Goal: Information Seeking & Learning: Learn about a topic

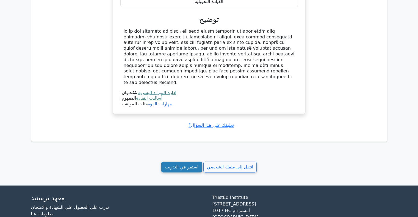
click at [182, 165] on font "استمر في التدريب" at bounding box center [182, 167] width 34 height 5
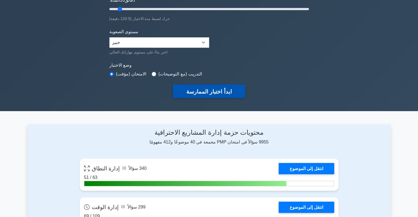
click at [210, 89] on font "ابدأ اختبار الممارسة" at bounding box center [209, 92] width 46 height 6
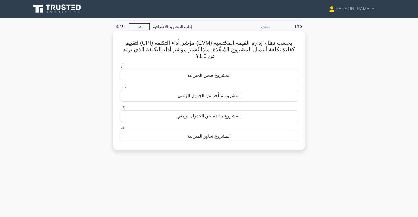
click at [189, 73] on font "المشروع ضمن الميزانية" at bounding box center [208, 75] width 43 height 5
click at [120, 68] on input "أ. المشروع ضمن الميزانية" at bounding box center [120, 67] width 0 height 4
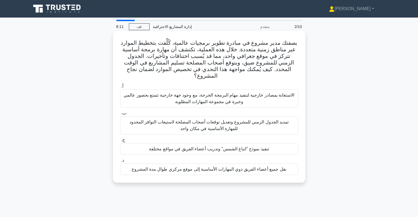
click at [244, 147] on font "تنفيذ نموذج "اتباع الشمس" وتدريب أعضاء الفريق في مواقع مختلفة" at bounding box center [209, 149] width 120 height 5
click at [120, 142] on input "ج. تنفيذ نموذج "اتباع الشمس" وتدريب أعضاء الفريق في مواقع مختلفة" at bounding box center [120, 141] width 0 height 4
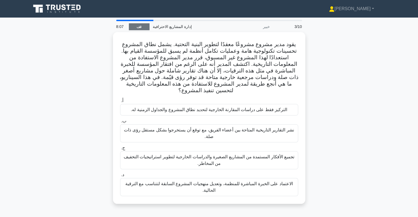
click at [137, 25] on font "قف" at bounding box center [139, 27] width 5 height 4
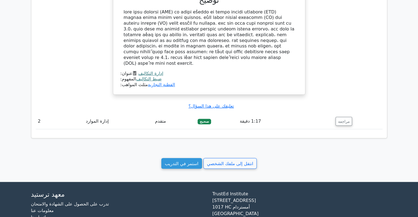
scroll to position [430, 0]
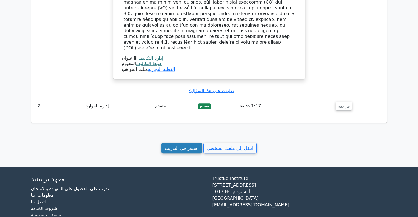
click at [194, 143] on link "استمر في التدريب" at bounding box center [181, 148] width 41 height 11
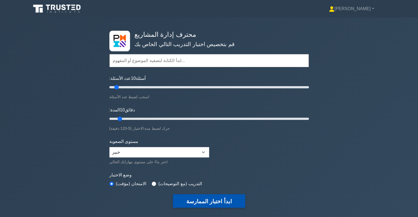
click at [203, 199] on font "ابدأ اختبار الممارسة" at bounding box center [209, 202] width 46 height 6
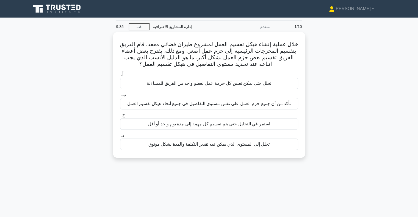
click at [330, 60] on div "خلال عملية إنشاء هيكل تقسيم العمل لمشروع طيران فضائي معقد، قام الفريق بتقسيم ال…" at bounding box center [209, 98] width 363 height 132
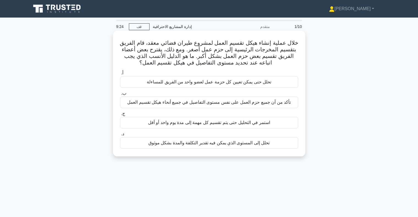
click at [214, 142] on font "تحلل إلى المستوى الذي يمكن فيه تقدير التكلفة والمدة بشكل موثوق" at bounding box center [208, 143] width 121 height 5
click at [120, 136] on input "د. تحلل إلى المستوى الذي يمكن فيه تقدير التكلفة والمدة بشكل موثوق" at bounding box center [120, 134] width 0 height 4
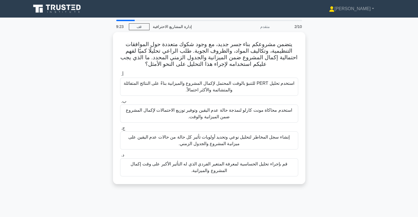
click at [339, 62] on div "يتضمن مشروعكم بناء جسر جديد، مع وجود شكوك متعددة حول الموافقات التنظيمية، وتكال…" at bounding box center [209, 111] width 363 height 159
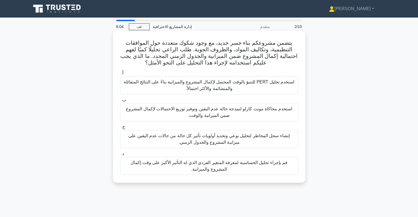
click at [180, 114] on font "استخدم محاكاة مونت كارلو لنمذجة حالة عدم اليقين وتوفير توزيع الاحتمالات لإكمال …" at bounding box center [209, 112] width 173 height 13
click at [120, 102] on input "ب. استخدم محاكاة مونت كارلو لنمذجة حالة عدم اليقين وتوفير توزيع الاحتمالات لإكم…" at bounding box center [120, 100] width 0 height 4
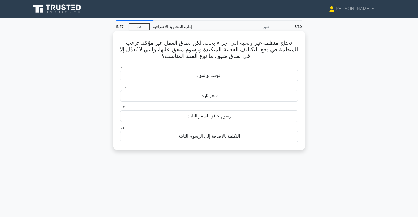
click at [214, 52] on font "تحتاج منظمة غير ربحية إلى إجراء بحث، لكن نطاق العمل غير مؤكد. ترغب المنظمة في د…" at bounding box center [209, 49] width 178 height 19
click at [210, 138] on font "التكلفة بالإضافة إلى الرسوم الثابتة" at bounding box center [209, 136] width 62 height 5
click at [120, 129] on input "د. التكلفة بالإضافة إلى الرسوم الثابتة" at bounding box center [120, 128] width 0 height 4
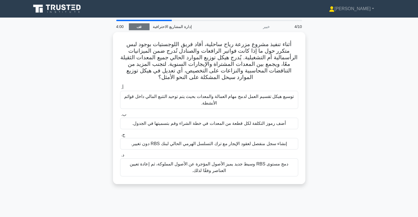
click at [135, 27] on link "قف" at bounding box center [139, 26] width 21 height 7
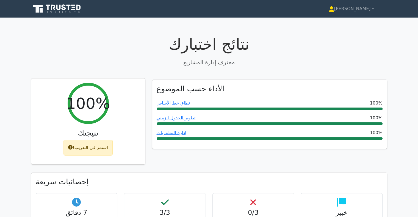
click at [104, 149] on font "استمر في التدريب!" at bounding box center [90, 147] width 35 height 5
click at [74, 150] on font "استمر في التدريب!" at bounding box center [90, 147] width 35 height 5
drag, startPoint x: 75, startPoint y: 148, endPoint x: 84, endPoint y: 143, distance: 11.2
click at [84, 143] on div "استمر في التدريب!" at bounding box center [88, 148] width 49 height 16
click at [82, 155] on div "استمر في التدريب!" at bounding box center [88, 148] width 49 height 16
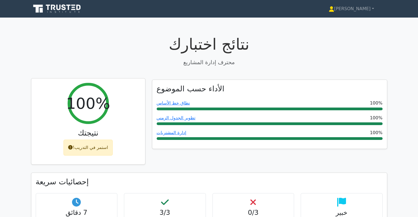
drag, startPoint x: 74, startPoint y: 146, endPoint x: 101, endPoint y: 136, distance: 29.2
click at [101, 136] on div "100% نتيجتك استمر في التدريب!" at bounding box center [88, 122] width 114 height 86
click at [97, 112] on font "100%" at bounding box center [88, 104] width 44 height 18
click at [75, 157] on div "100% نتيجتك استمر في التدريب!" at bounding box center [88, 122] width 114 height 86
click at [80, 108] on font "100%" at bounding box center [88, 104] width 44 height 18
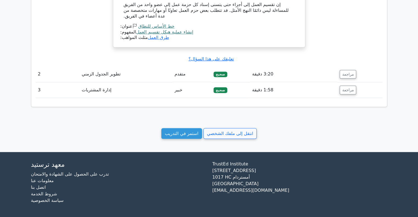
scroll to position [550, 0]
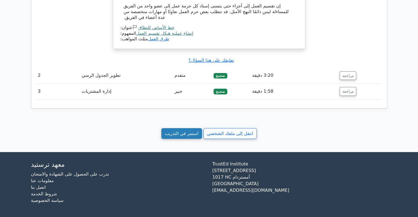
click at [177, 138] on link "استمر في التدريب" at bounding box center [181, 133] width 41 height 11
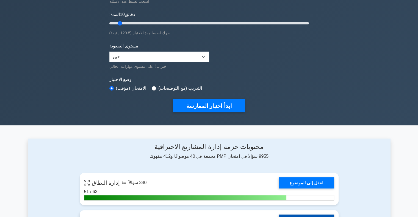
scroll to position [82, 0]
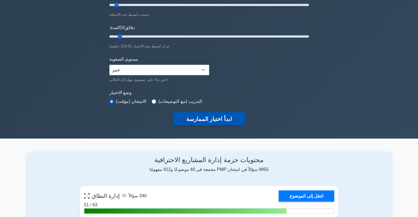
click at [190, 122] on font "ابدأ اختبار الممارسة" at bounding box center [209, 119] width 46 height 6
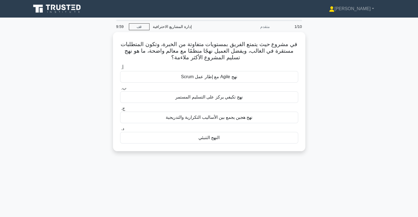
click at [195, 180] on div "9:59 قف إدارة المشاريع الاحترافية متقدم 1/10 في مشروع حيث يتمتع الفريق بمستويات…" at bounding box center [209, 157] width 363 height 275
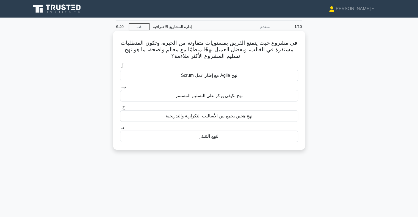
click at [202, 137] on font "النهج التنبئي" at bounding box center [208, 136] width 21 height 5
click at [120, 129] on input "د. النهج التنبئي" at bounding box center [120, 128] width 0 height 4
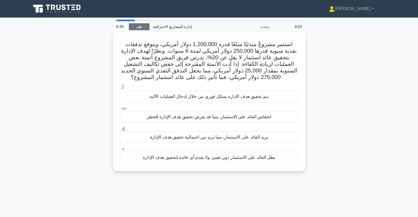
click at [135, 27] on link "قف" at bounding box center [139, 26] width 21 height 7
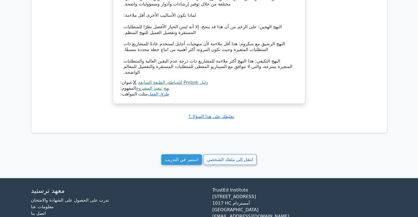
scroll to position [501, 0]
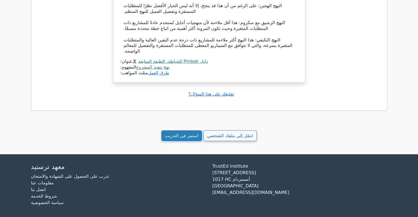
click at [173, 133] on font "استمر في التدريب" at bounding box center [182, 135] width 34 height 5
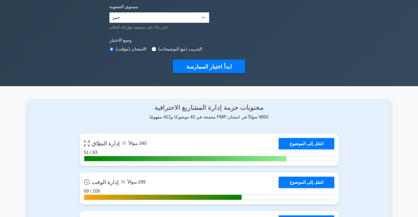
scroll to position [137, 0]
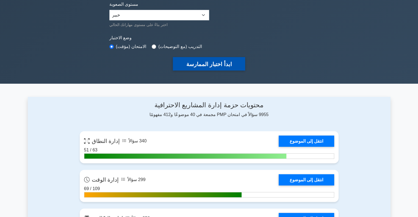
click at [213, 68] on button "ابدأ اختبار الممارسة" at bounding box center [209, 63] width 72 height 13
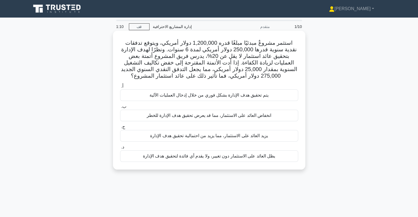
click at [211, 137] on font "يزيد العائد على الاستثمار، مما يزيد من احتمالية تحقيق هدف الإدارة" at bounding box center [209, 136] width 118 height 5
click at [120, 129] on input "ج. يزيد العائد على الاستثمار، مما يزيد من احتمالية تحقيق هدف الإدارة" at bounding box center [120, 127] width 0 height 4
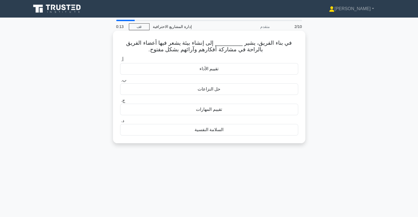
click at [202, 131] on font "السلامة النفسية" at bounding box center [209, 130] width 29 height 5
click at [120, 123] on input "د. السلامة النفسية" at bounding box center [120, 121] width 0 height 4
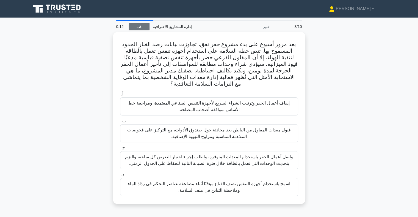
click at [139, 26] on font "قف" at bounding box center [139, 27] width 5 height 4
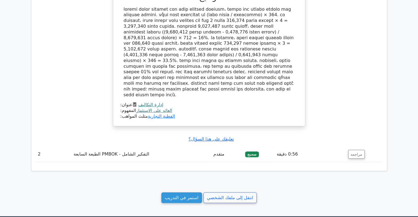
scroll to position [467, 0]
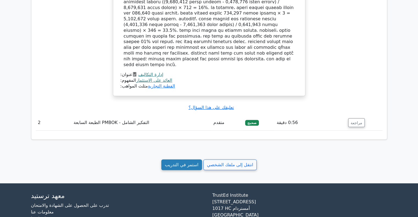
click at [188, 162] on font "استمر في التدريب" at bounding box center [182, 164] width 34 height 5
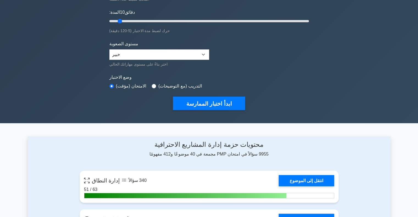
scroll to position [137, 0]
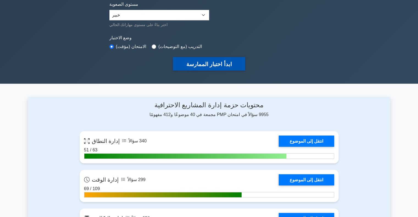
click at [205, 69] on button "ابدأ اختبار الممارسة" at bounding box center [209, 63] width 72 height 13
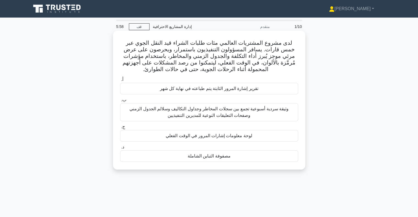
click at [176, 110] on font "وثيقة سردية أسبوعية تجمع بين سجلات المخاطر وجداول التكاليف وسلالم الجدول الزمني…" at bounding box center [208, 112] width 159 height 11
click at [120, 102] on input "ب. وثيقة سردية أسبوعية تجمع بين سجلات المخاطر وجداول التكاليف وسلالم الجدول الز…" at bounding box center [120, 100] width 0 height 4
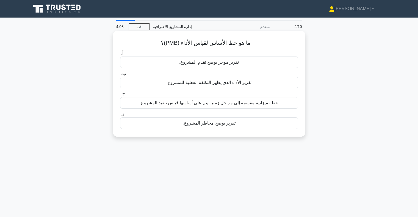
click at [185, 85] on font "تقرير الأداء الذي يظهر التكلفة الفعلية للمشروع." at bounding box center [209, 82] width 85 height 5
click at [120, 76] on input "ب. تقرير الأداء الذي يظهر التكلفة الفعلية للمشروع." at bounding box center [120, 74] width 0 height 4
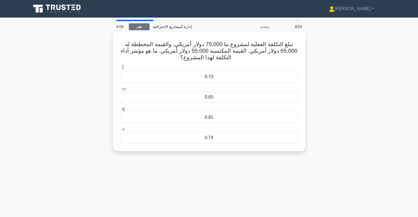
click at [135, 28] on link "قف" at bounding box center [139, 26] width 21 height 7
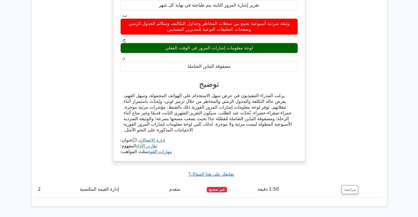
scroll to position [440, 0]
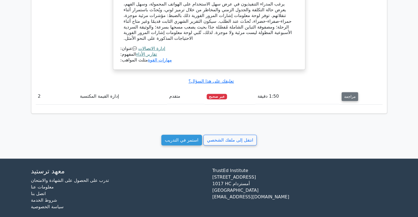
click at [342, 99] on button "مراجعة" at bounding box center [350, 96] width 16 height 9
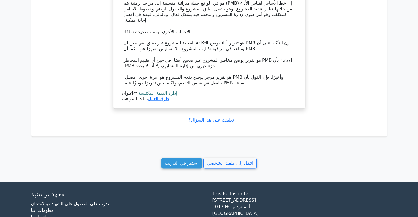
scroll to position [683, 0]
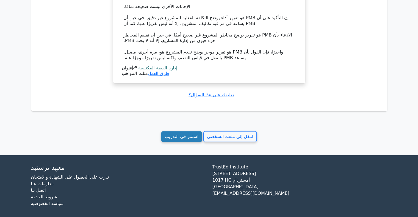
click at [176, 134] on font "استمر في التدريب" at bounding box center [182, 136] width 34 height 5
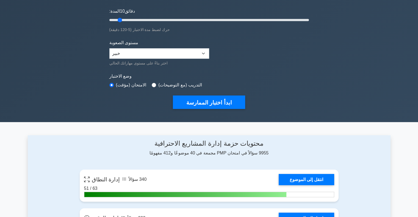
scroll to position [110, 0]
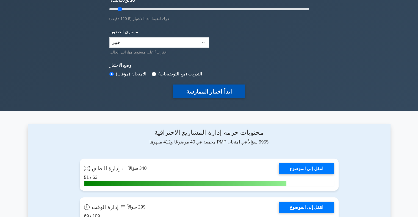
click at [209, 95] on button "ابدأ اختبار الممارسة" at bounding box center [209, 91] width 72 height 13
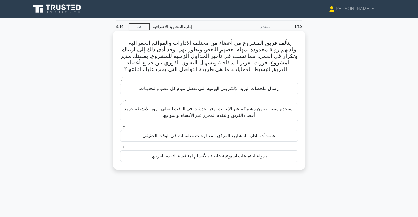
click at [188, 114] on font "استخدم منصة تعاون مشتركة عبر الإنترنت توفر تحديثات في الوقت الفعلي ورؤية لأنشطة…" at bounding box center [209, 112] width 169 height 11
click at [120, 102] on input "ب. استخدم منصة تعاون مشتركة عبر الإنترنت توفر تحديثات في الوقت الفعلي ورؤية لأن…" at bounding box center [120, 100] width 0 height 4
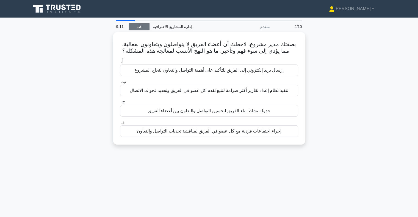
click at [140, 25] on font "قف" at bounding box center [139, 27] width 5 height 4
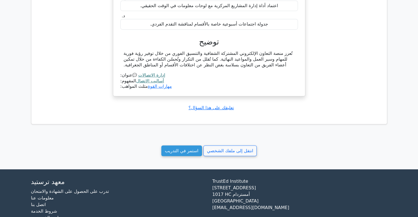
scroll to position [411, 0]
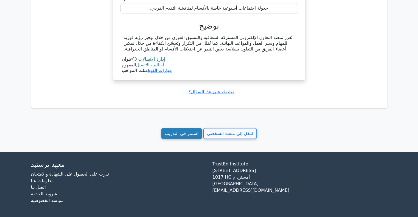
click at [178, 129] on link "استمر في التدريب" at bounding box center [181, 133] width 41 height 11
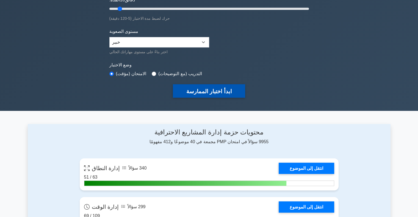
scroll to position [110, 0]
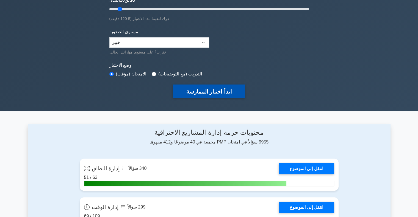
click at [227, 90] on font "ابدأ اختبار الممارسة" at bounding box center [209, 92] width 46 height 6
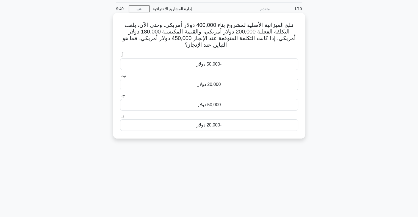
scroll to position [27, 0]
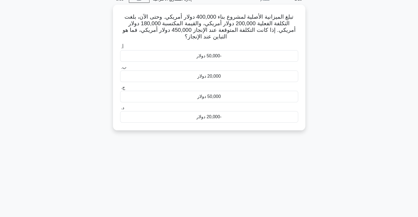
click at [348, 138] on div "9:09 قف إدارة المشاريع الاحترافية متقدم 1/10 تبلغ الميزانية الأصلية لمشروع بناء…" at bounding box center [209, 129] width 363 height 275
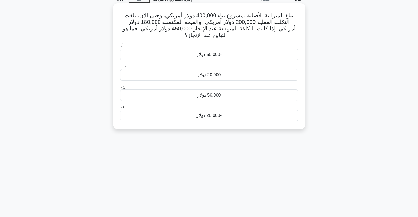
click at [210, 52] on font "-50,000 دولار" at bounding box center [209, 54] width 25 height 5
click at [120, 48] on input "أ. -50,000 دولار" at bounding box center [120, 46] width 0 height 4
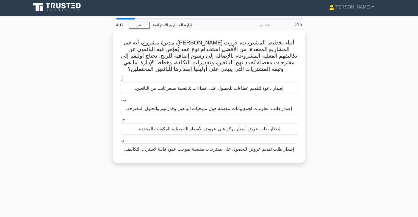
scroll to position [0, 0]
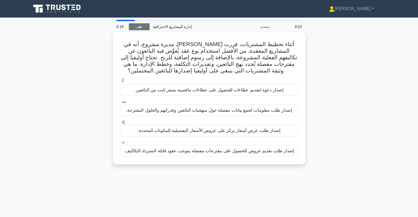
click at [138, 28] on font "قف" at bounding box center [139, 27] width 5 height 4
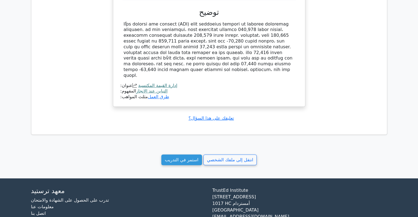
scroll to position [412, 0]
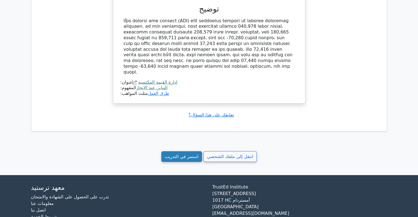
click at [176, 154] on font "استمر في التدريب" at bounding box center [182, 156] width 34 height 5
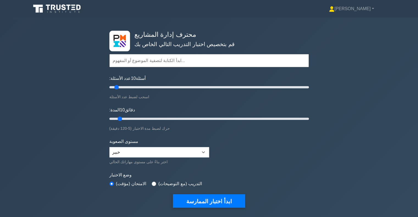
click at [227, 200] on font "ابدأ اختبار الممارسة" at bounding box center [209, 202] width 46 height 6
